Goal: Task Accomplishment & Management: Manage account settings

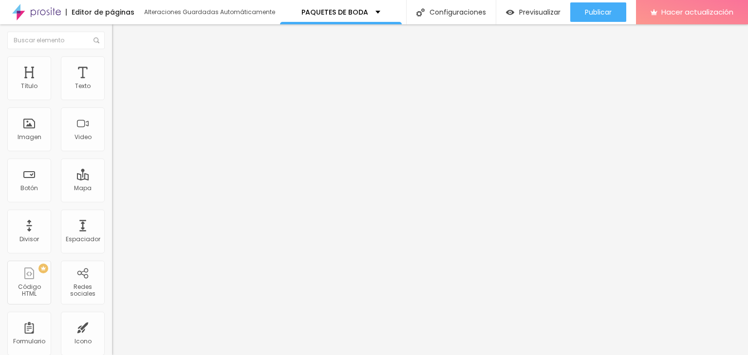
click at [112, 282] on div "Editar null [PERSON_NAME] 24 Tamaño de fuente 0 Espacio entre letras 1.3 Altura…" at bounding box center [168, 189] width 112 height 331
click at [112, 227] on div "Editar null [PERSON_NAME] 24 Tamaño de fuente 0 Espacio entre letras 1.3 Altura…" at bounding box center [168, 189] width 112 height 331
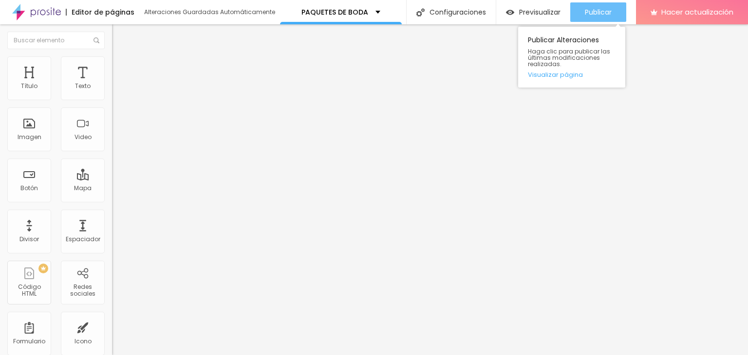
click at [580, 16] on button "Publicar" at bounding box center [598, 11] width 56 height 19
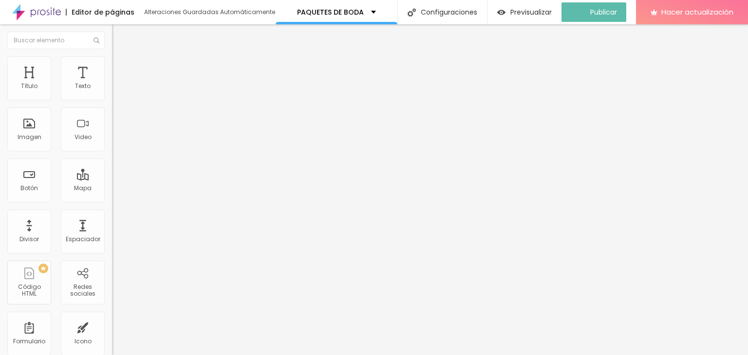
click at [112, 273] on div "Editar null [PERSON_NAME] 24 Tamaño de fuente 0 Espacio entre letras 1.3 Altura…" at bounding box center [168, 189] width 112 height 331
click at [112, 269] on div "Editar null Estilo Avanzado 17 Tamaño de fuente 1.7 Espacio entre letras 1.3 Al…" at bounding box center [168, 189] width 112 height 331
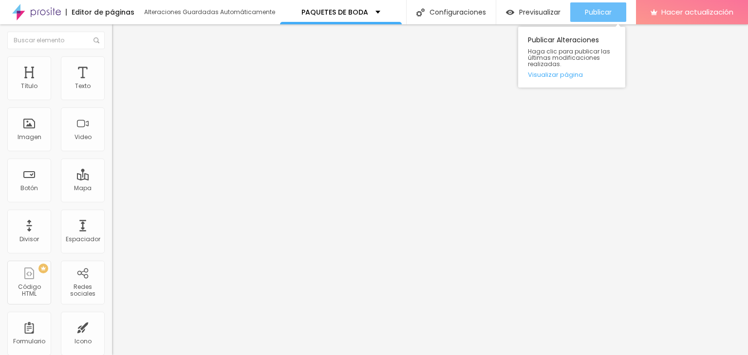
click at [582, 16] on button "Publicar" at bounding box center [598, 11] width 56 height 19
click at [585, 12] on font "Publicar" at bounding box center [598, 12] width 27 height 10
click at [594, 18] on div "Publicar" at bounding box center [598, 11] width 27 height 19
click at [583, 22] on div "Publicar Alteraciones Haga clic para publicar las últimas modificaciones realiz…" at bounding box center [571, 55] width 107 height 66
click at [585, 17] on div "Publicar" at bounding box center [598, 11] width 27 height 19
